Goal: Task Accomplishment & Management: Complete application form

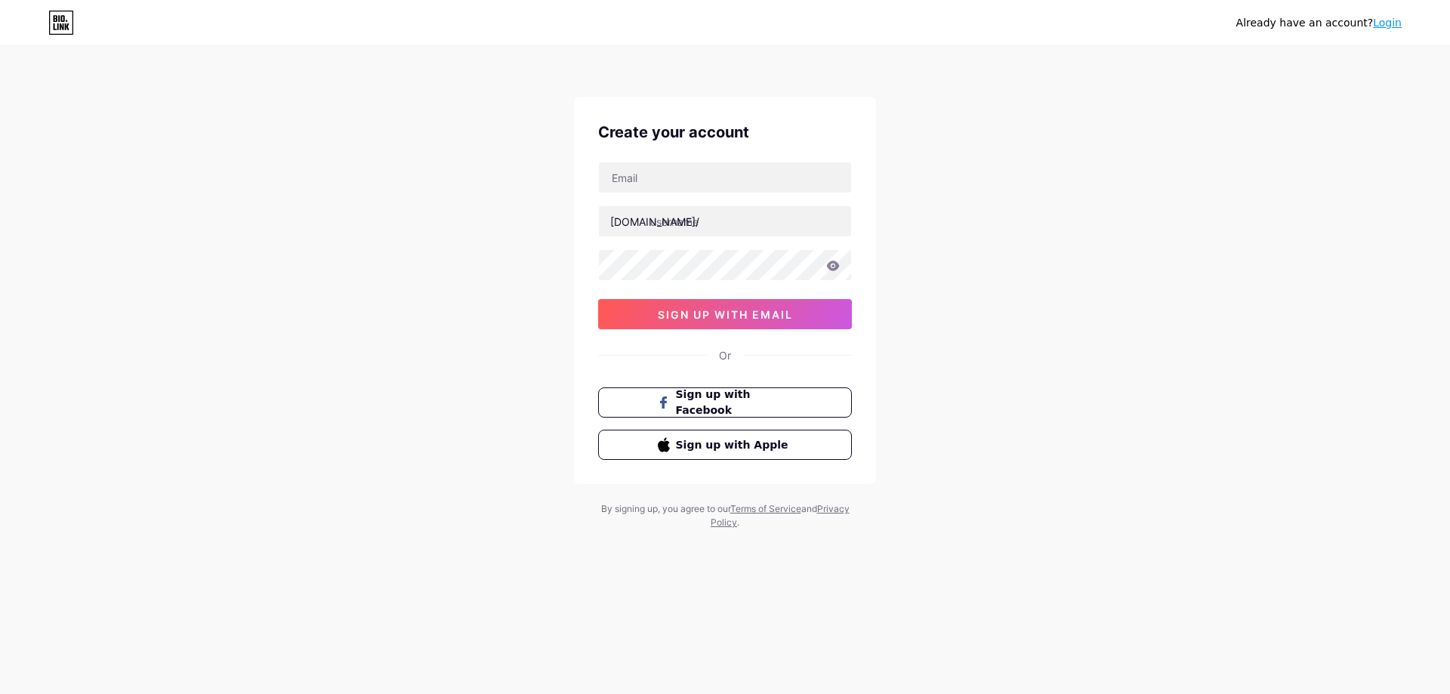
click at [730, 168] on input "text" at bounding box center [725, 177] width 252 height 30
paste input "[EMAIL_ADDRESS][DOMAIN_NAME]"
type input "[EMAIL_ADDRESS][DOMAIN_NAME]"
click at [687, 224] on input "text" at bounding box center [725, 221] width 252 height 30
paste input "punjabisaraf"
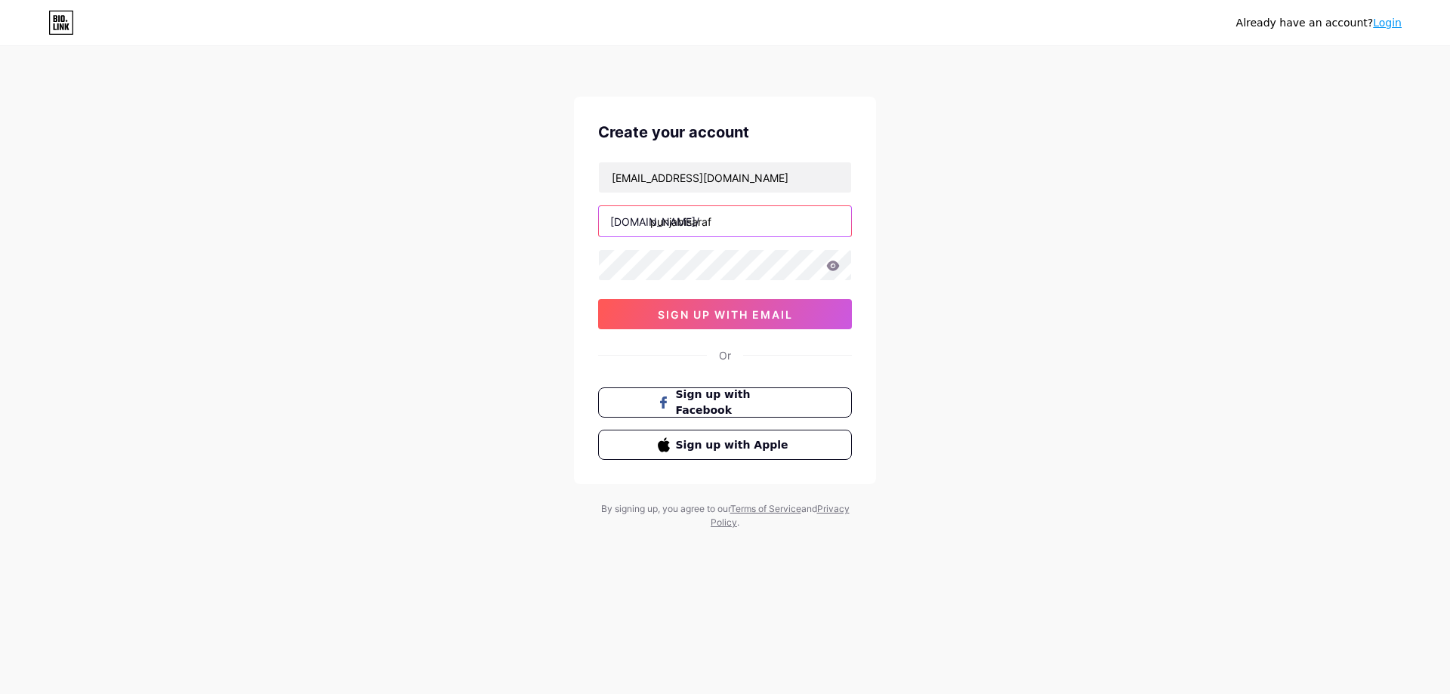
type input "punjabisaraf"
click at [703, 309] on span "sign up with email" at bounding box center [725, 314] width 135 height 13
